Goal: Check status: Check status

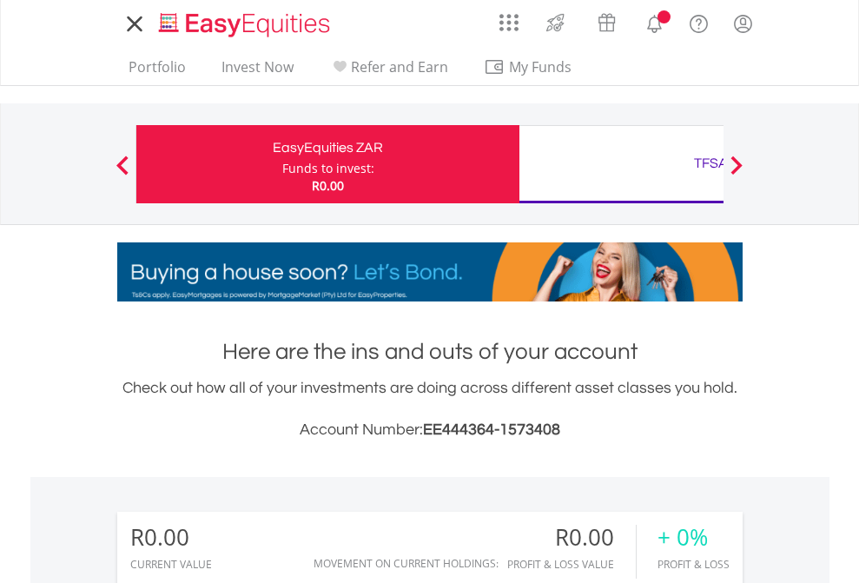
scroll to position [167, 273]
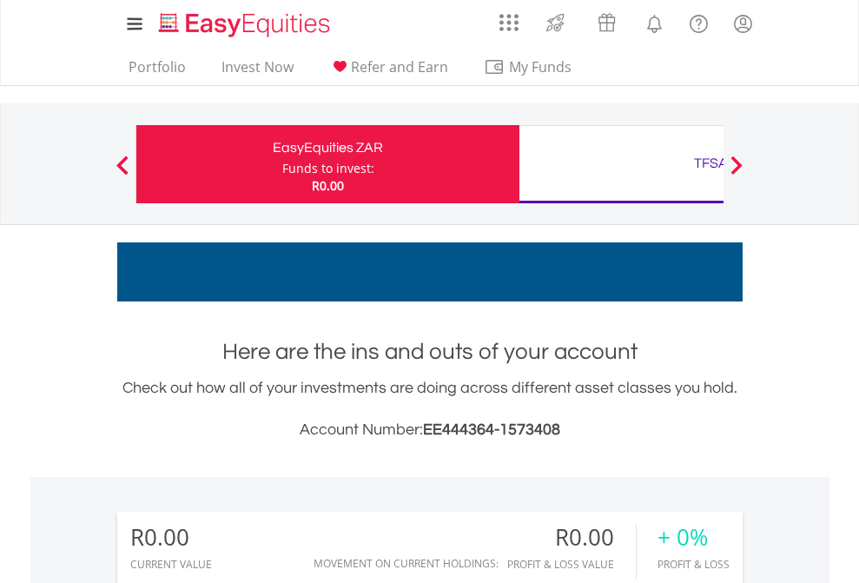
click at [282, 164] on div "Funds to invest:" at bounding box center [328, 168] width 92 height 17
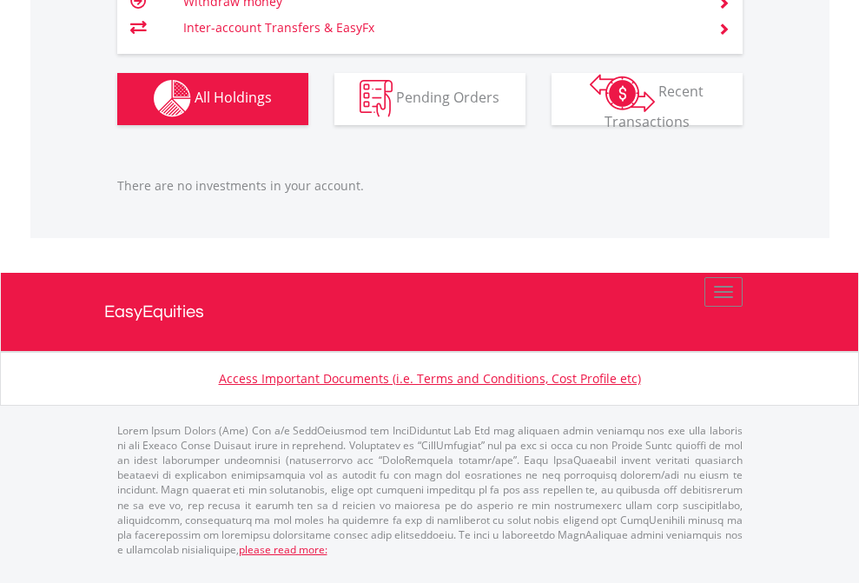
scroll to position [167, 273]
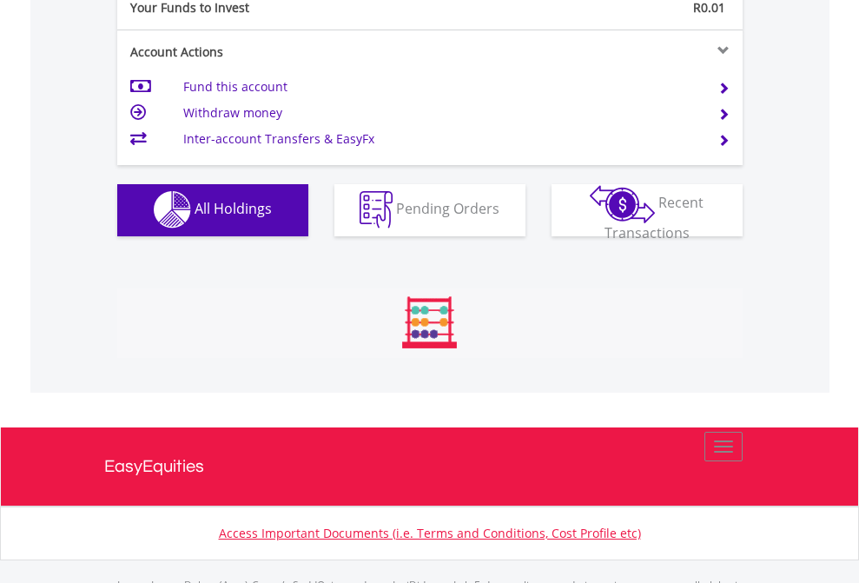
scroll to position [1719, 0]
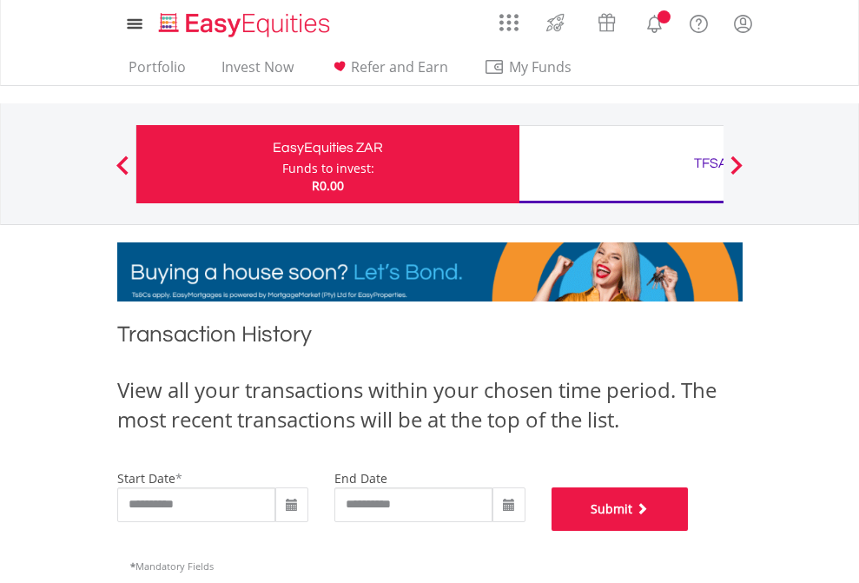
click at [689, 531] on button "Submit" at bounding box center [619, 508] width 137 height 43
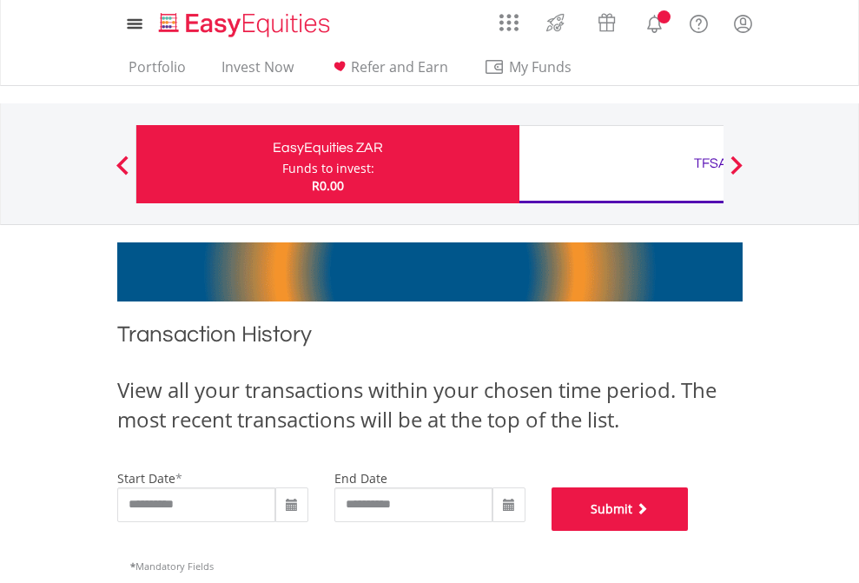
scroll to position [704, 0]
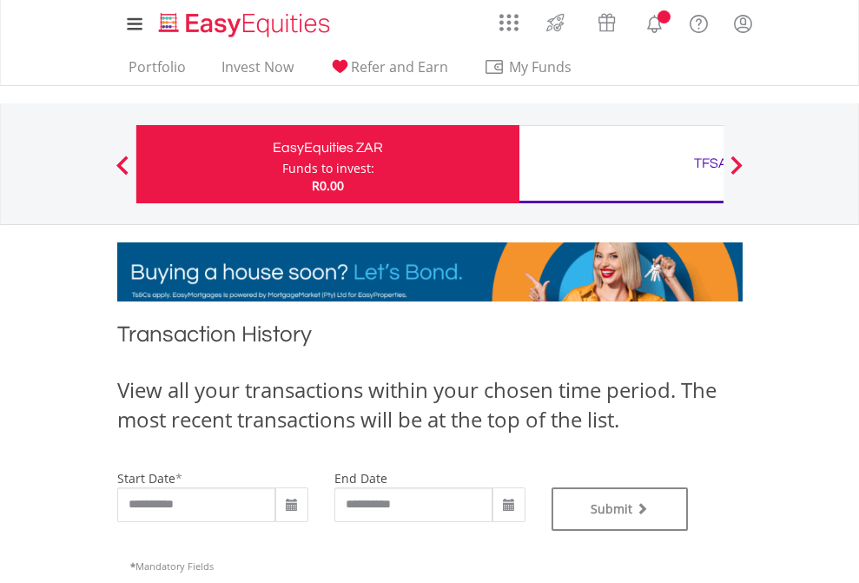
click at [621, 164] on div "TFSA" at bounding box center [711, 163] width 362 height 24
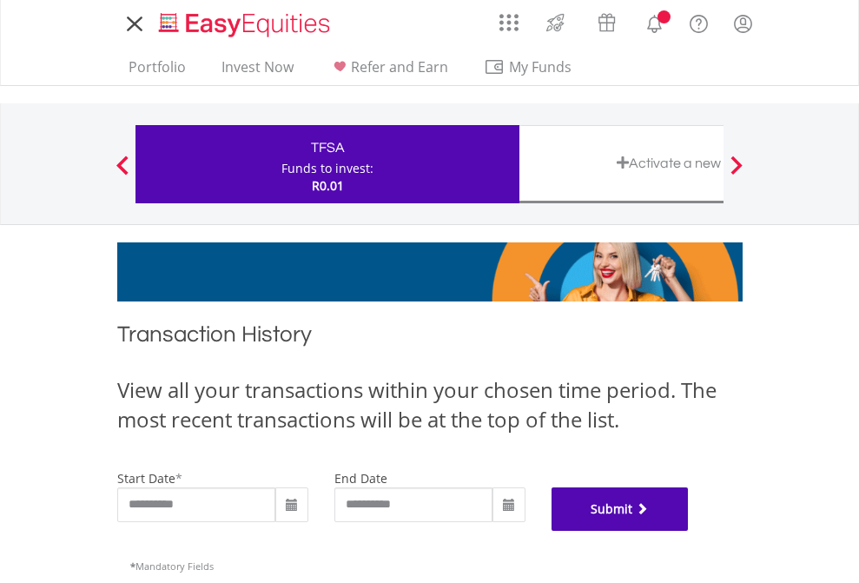
click at [689, 531] on button "Submit" at bounding box center [619, 508] width 137 height 43
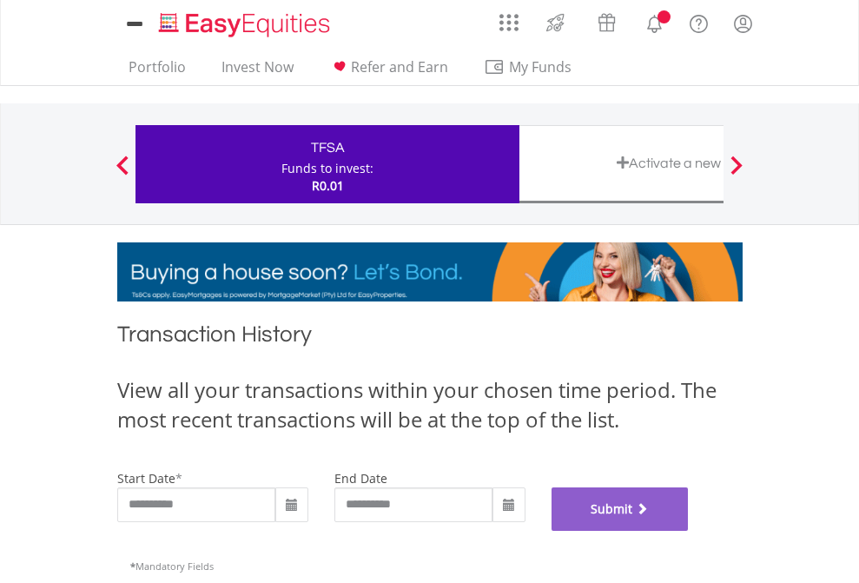
scroll to position [704, 0]
